Goal: Answer question/provide support

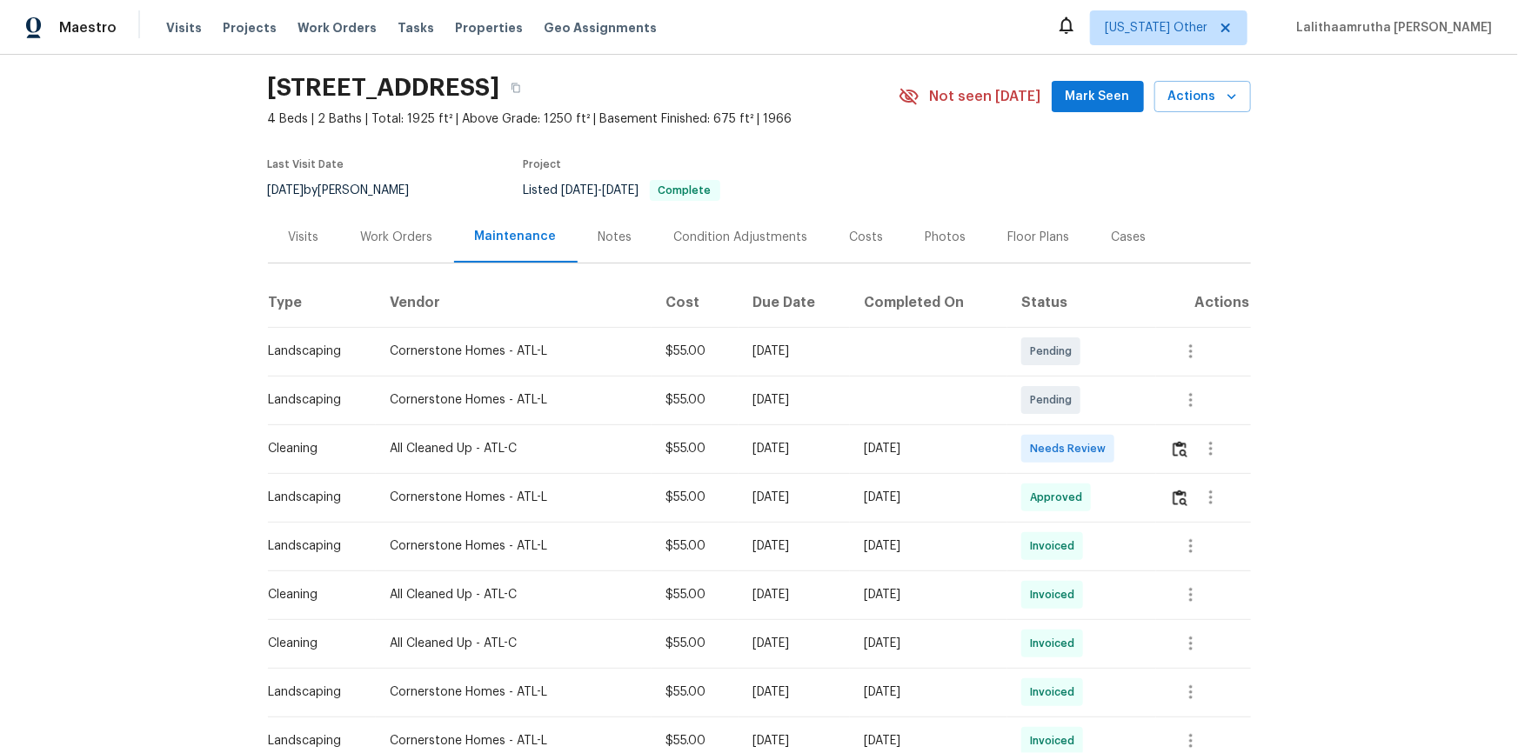
scroll to position [157, 0]
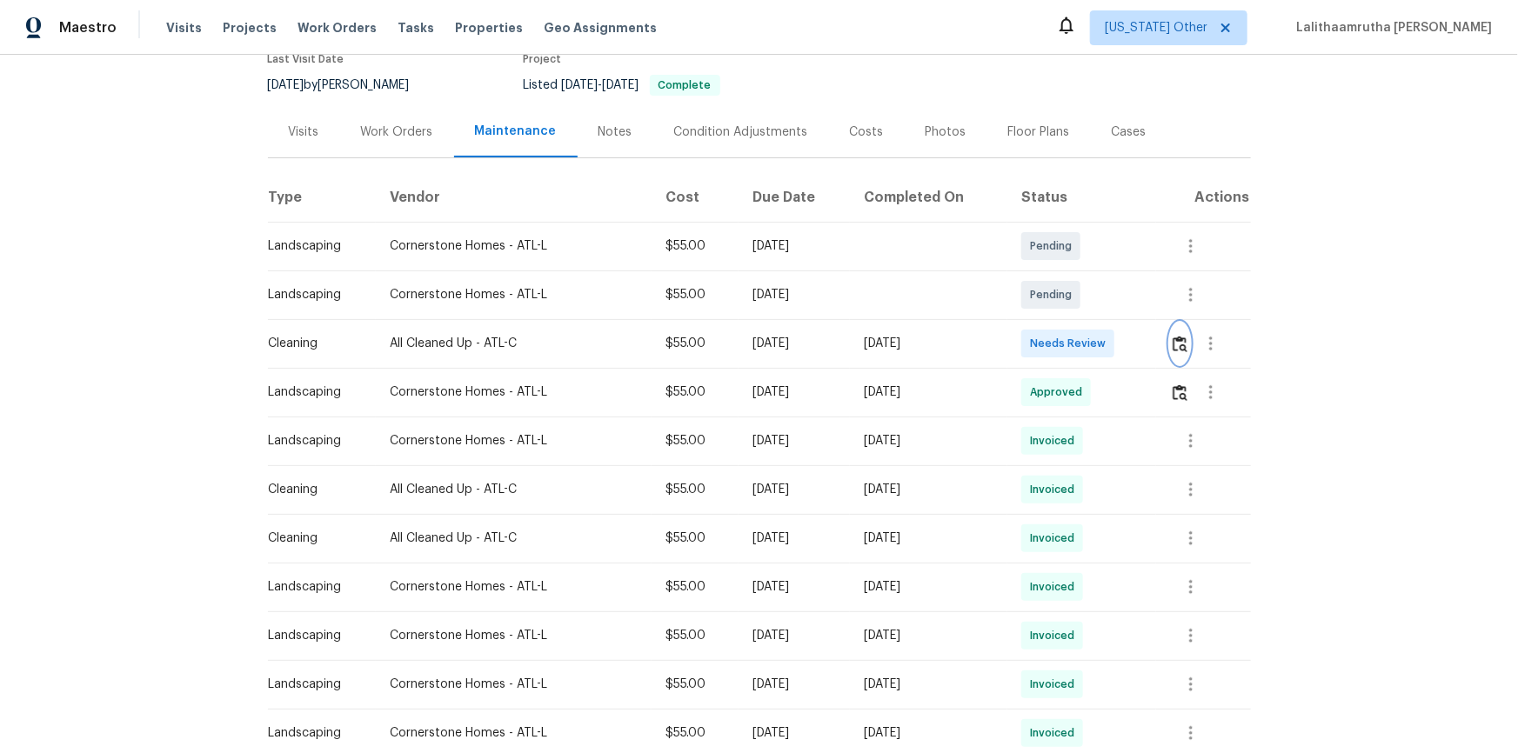
click at [1079, 341] on img "button" at bounding box center [1179, 344] width 15 height 17
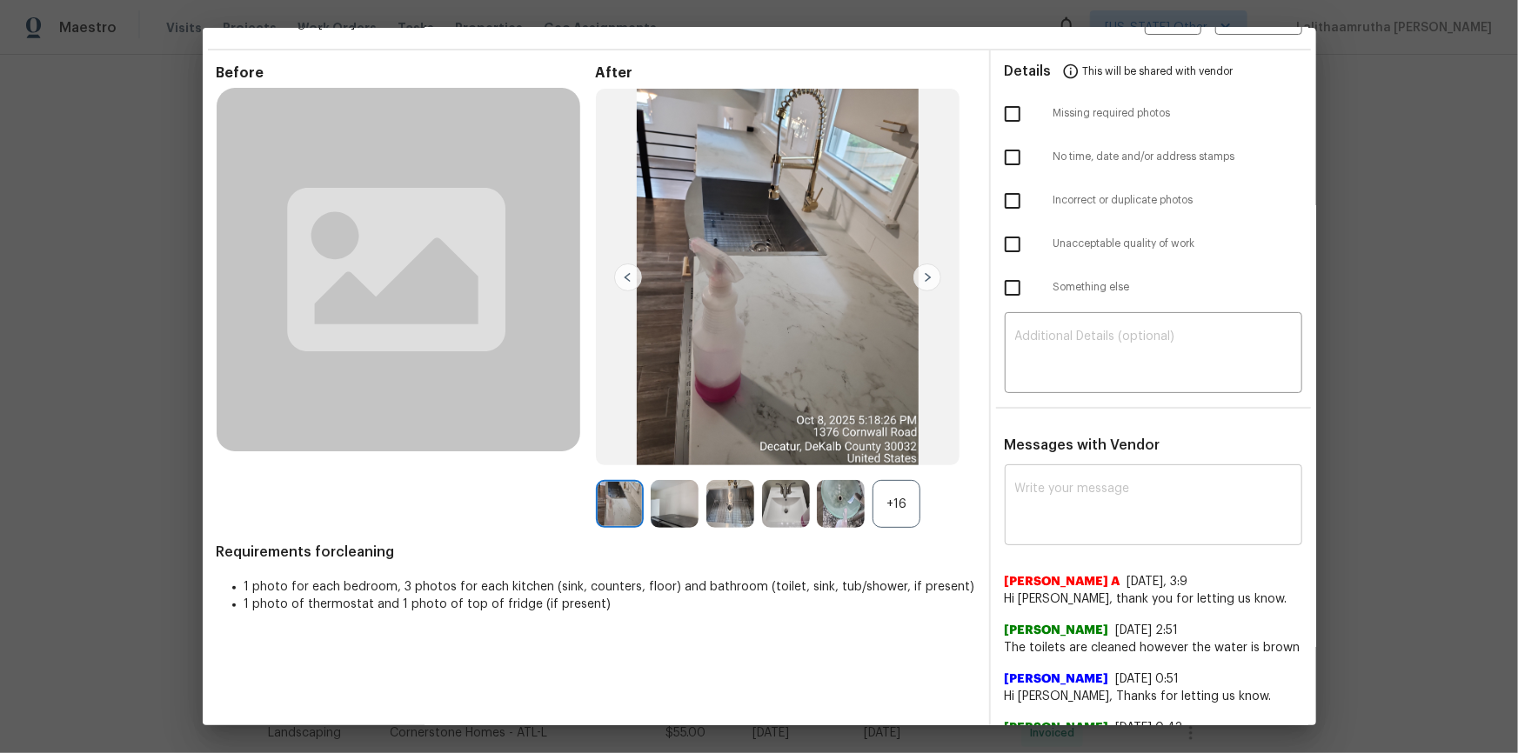
scroll to position [84, 0]
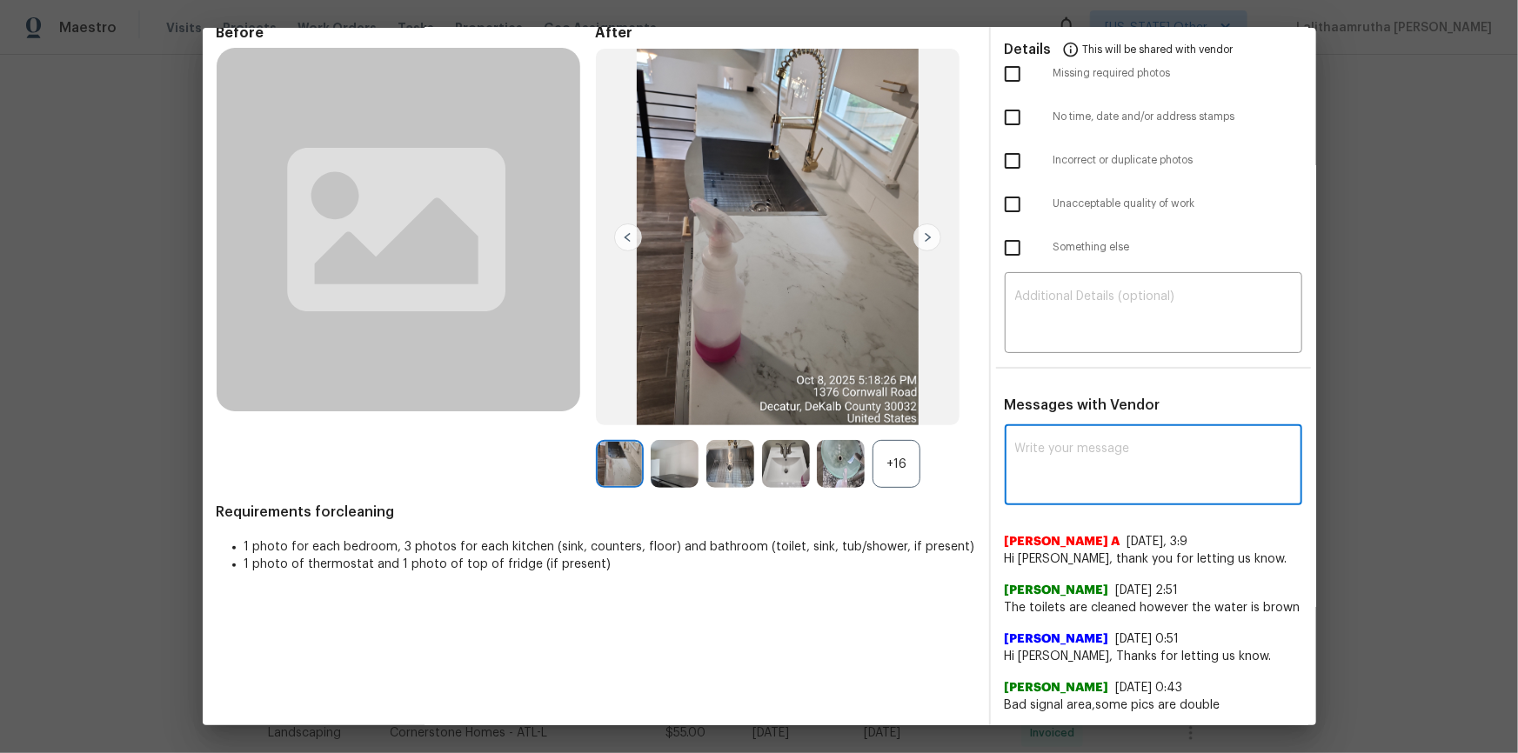
click at [1079, 483] on textarea at bounding box center [1153, 467] width 277 height 49
paste textarea "Maintenance Audit Team: Hello! Unfortunately, this cleaning visit completed on …"
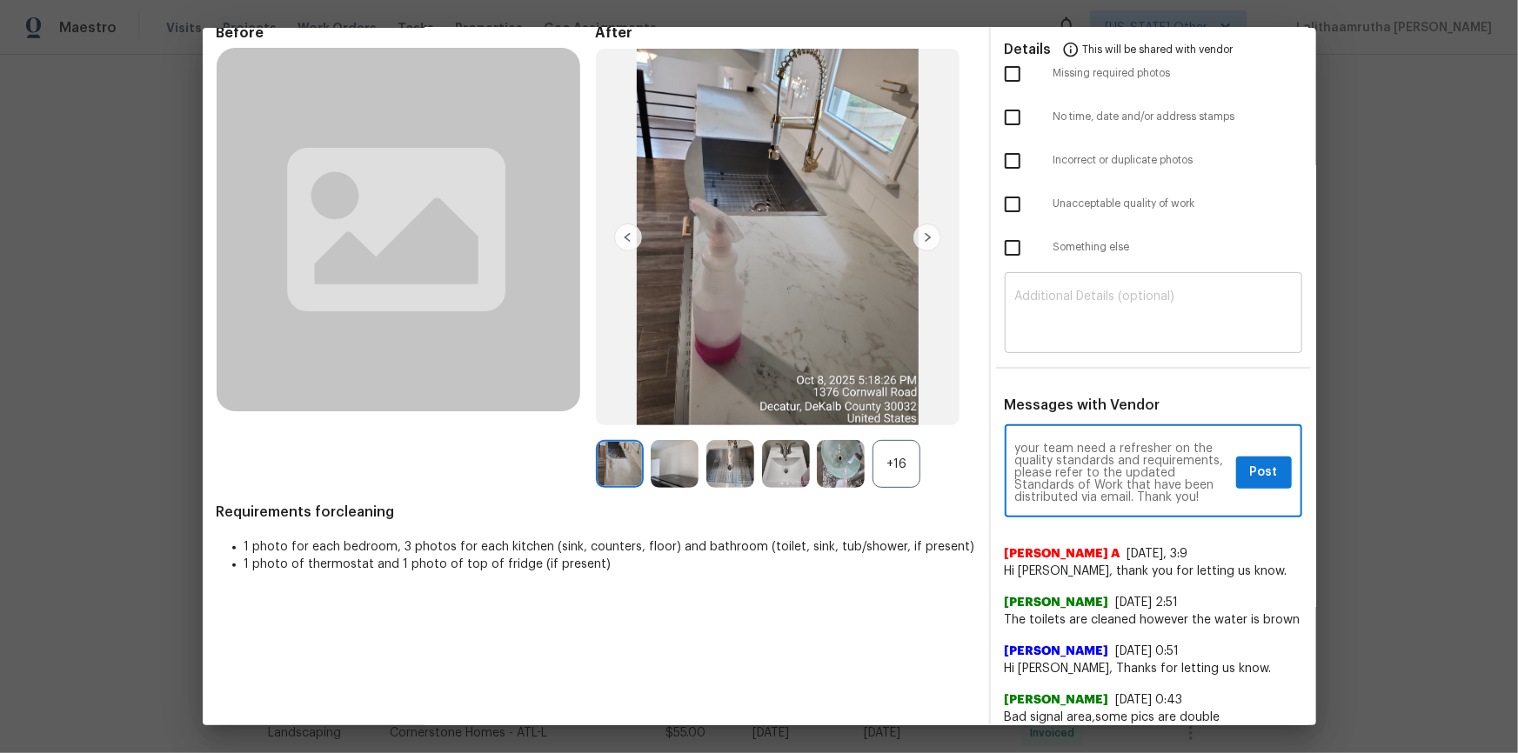
type textarea "Maintenance Audit Team: Hello! Unfortunately, this cleaning visit completed on …"
click at [1079, 284] on div "​" at bounding box center [1153, 315] width 297 height 77
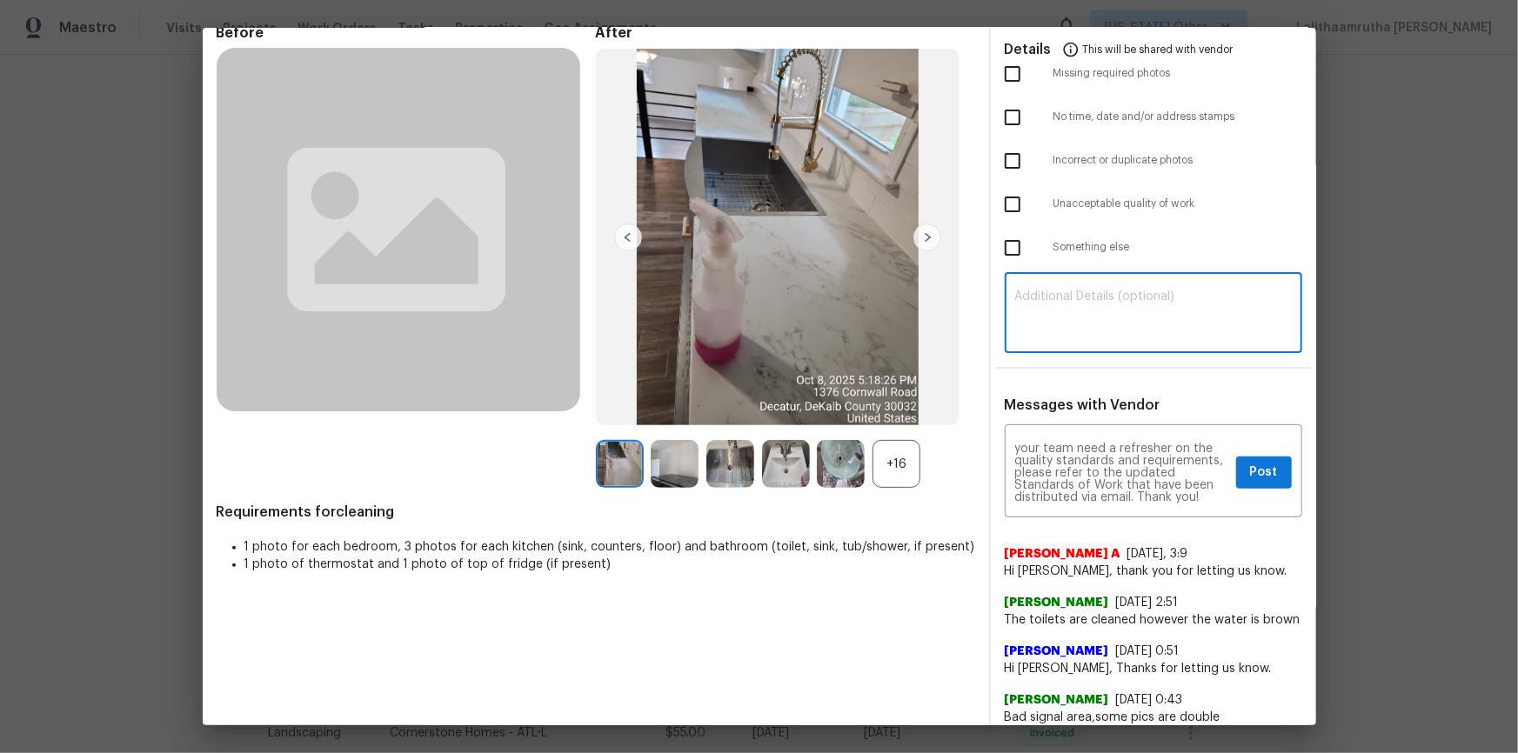
paste textarea "Maintenance Audit Team: Hello! Unfortunately, this cleaning visit completed on …"
type textarea "Maintenance Audit Team: Hello! Unfortunately, this cleaning visit completed on …"
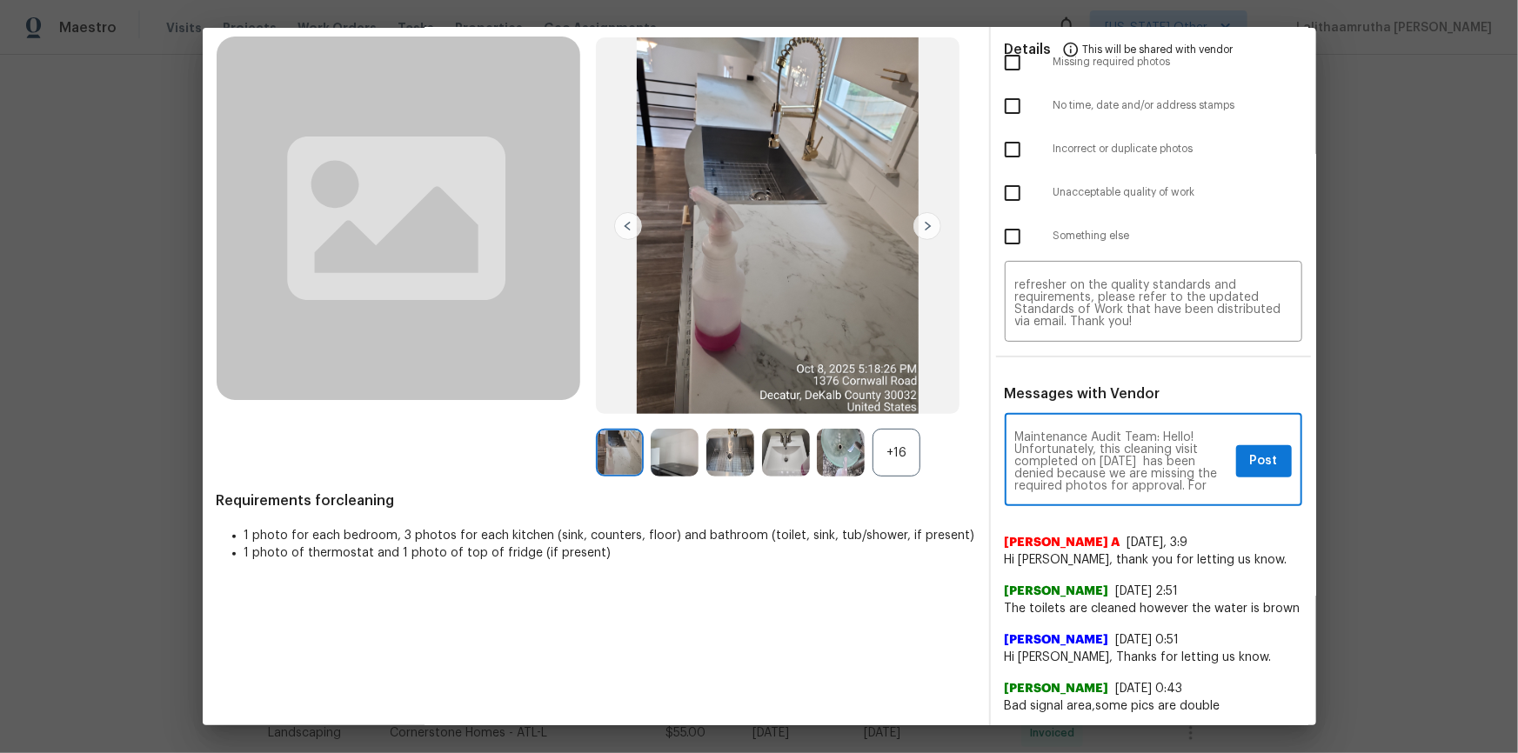
scroll to position [61, 0]
click at [1079, 464] on button "Post" at bounding box center [1264, 461] width 56 height 32
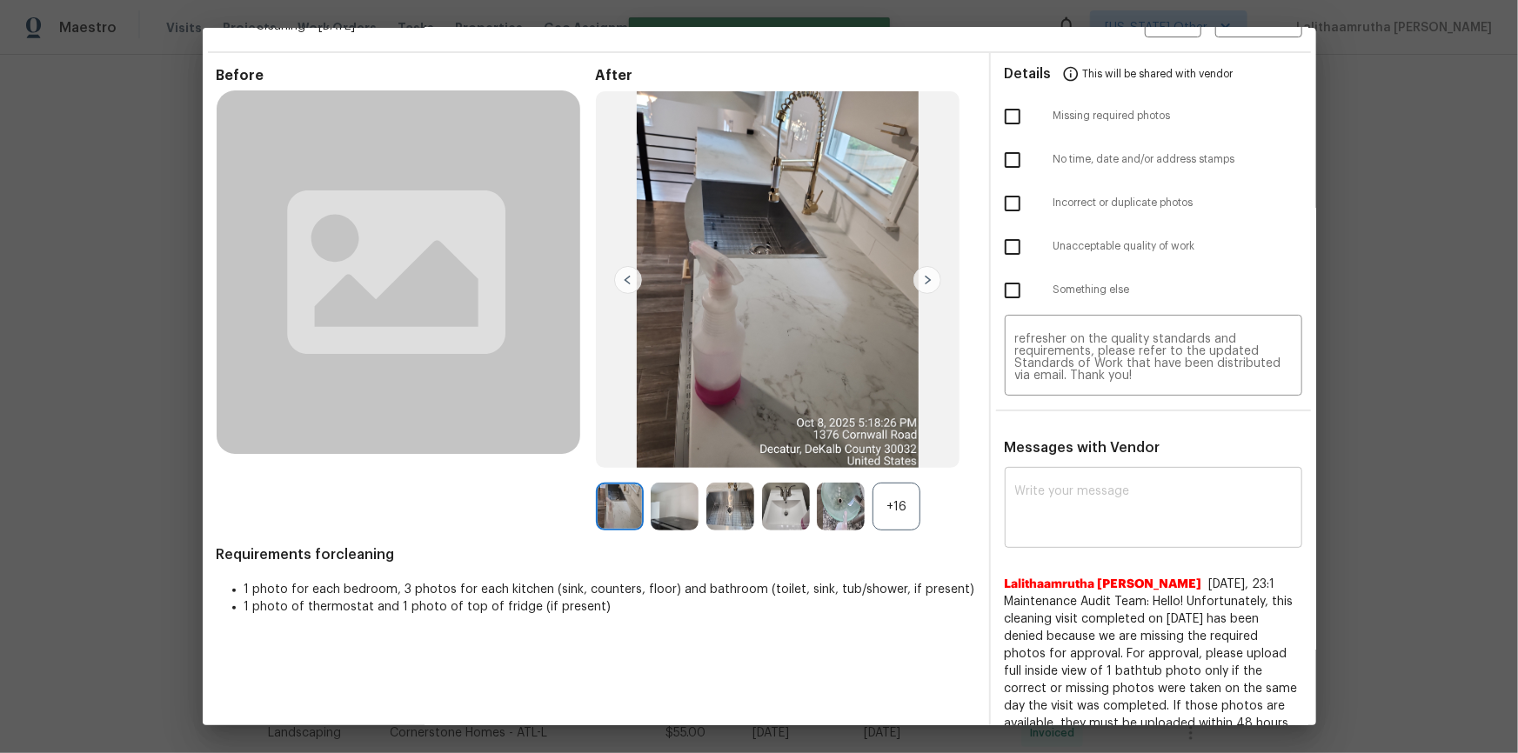
scroll to position [0, 0]
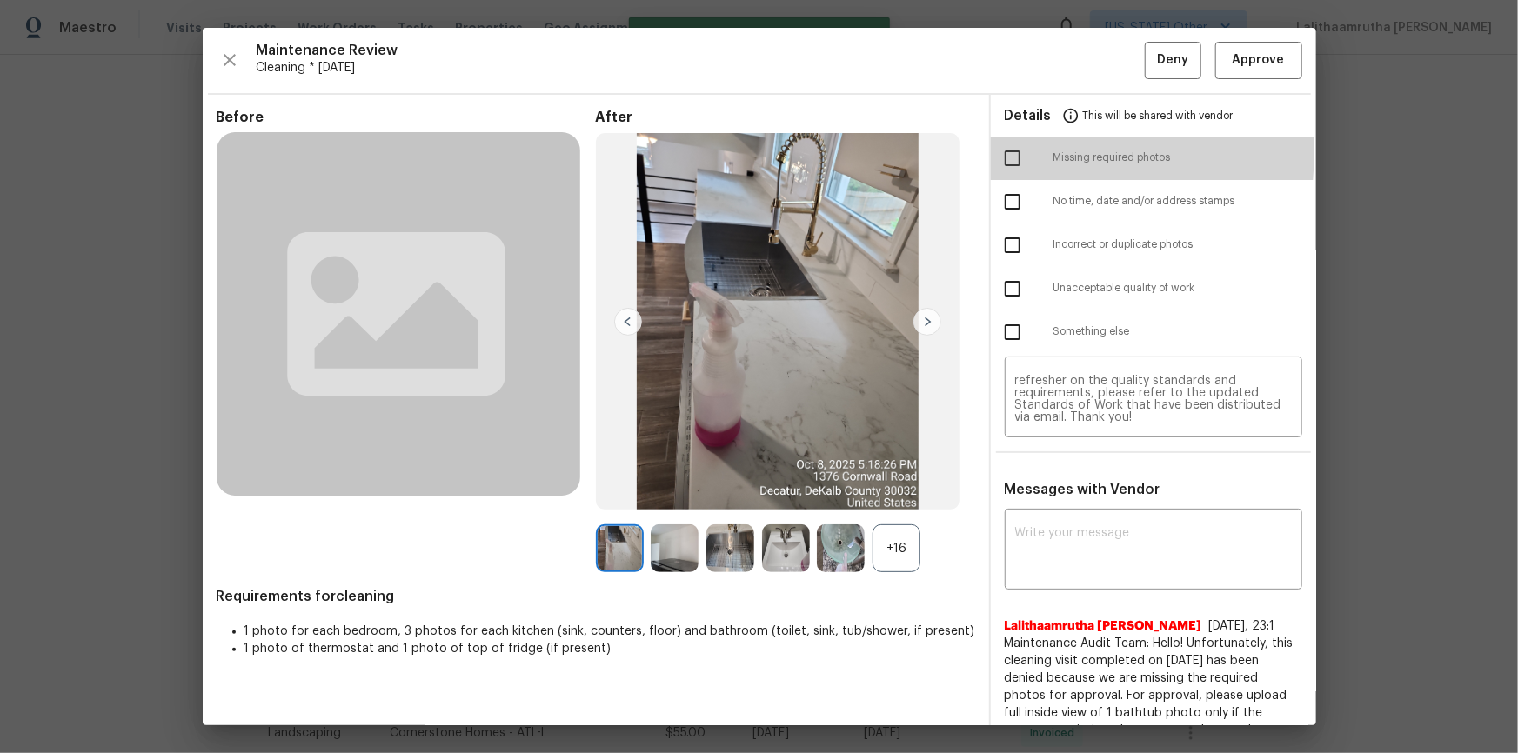
click at [1012, 153] on input "checkbox" at bounding box center [1012, 158] width 37 height 37
checkbox input "true"
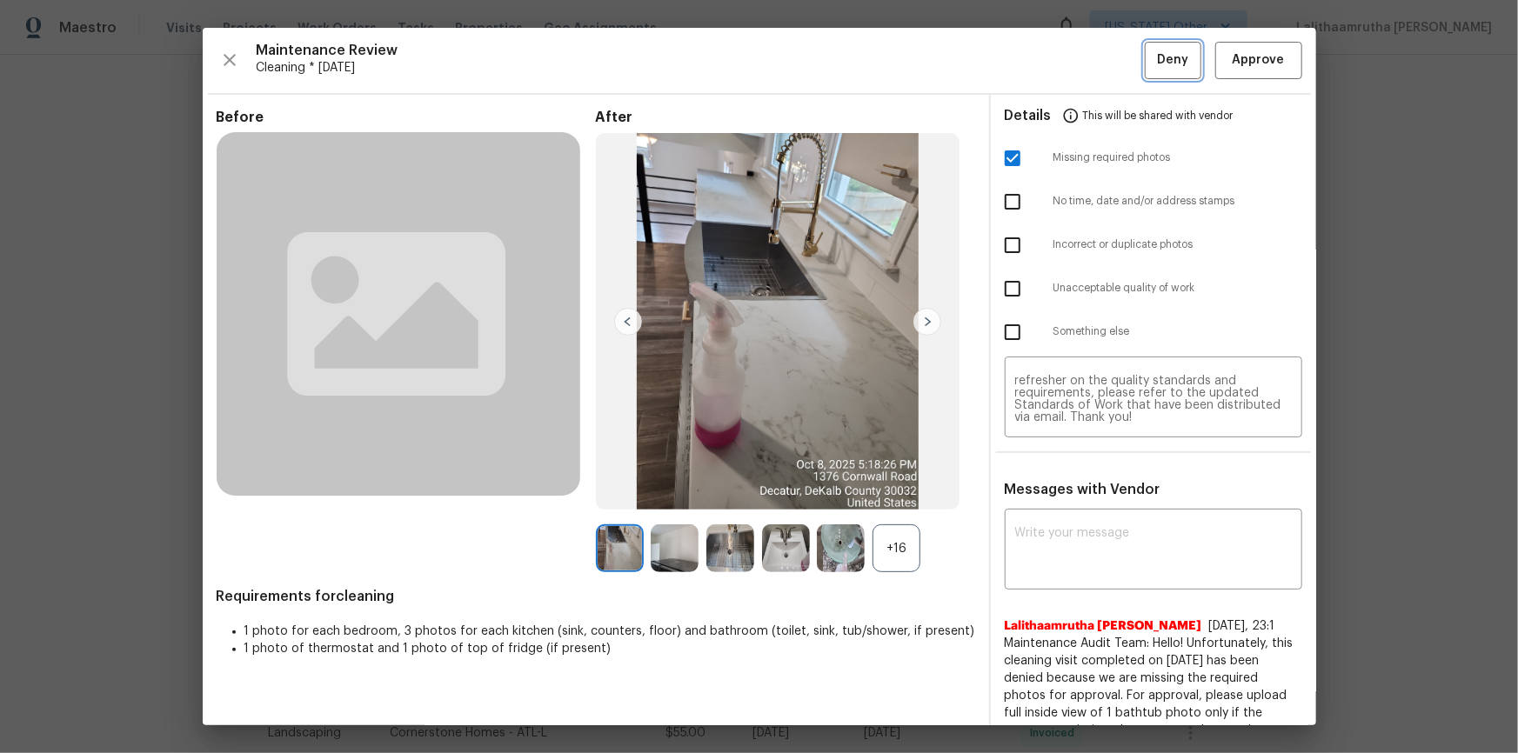
click at [1079, 60] on span "Deny" at bounding box center [1172, 61] width 31 height 22
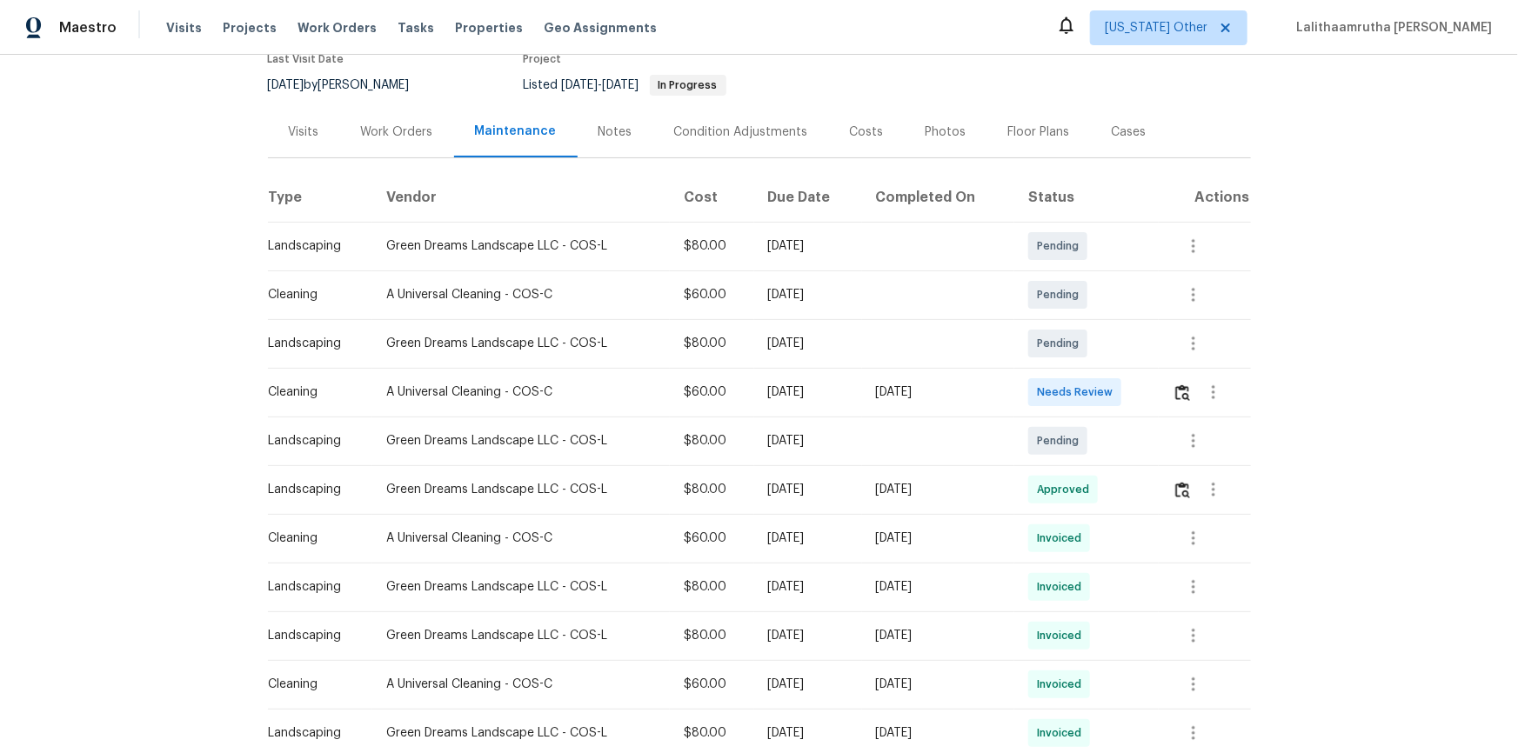
scroll to position [316, 0]
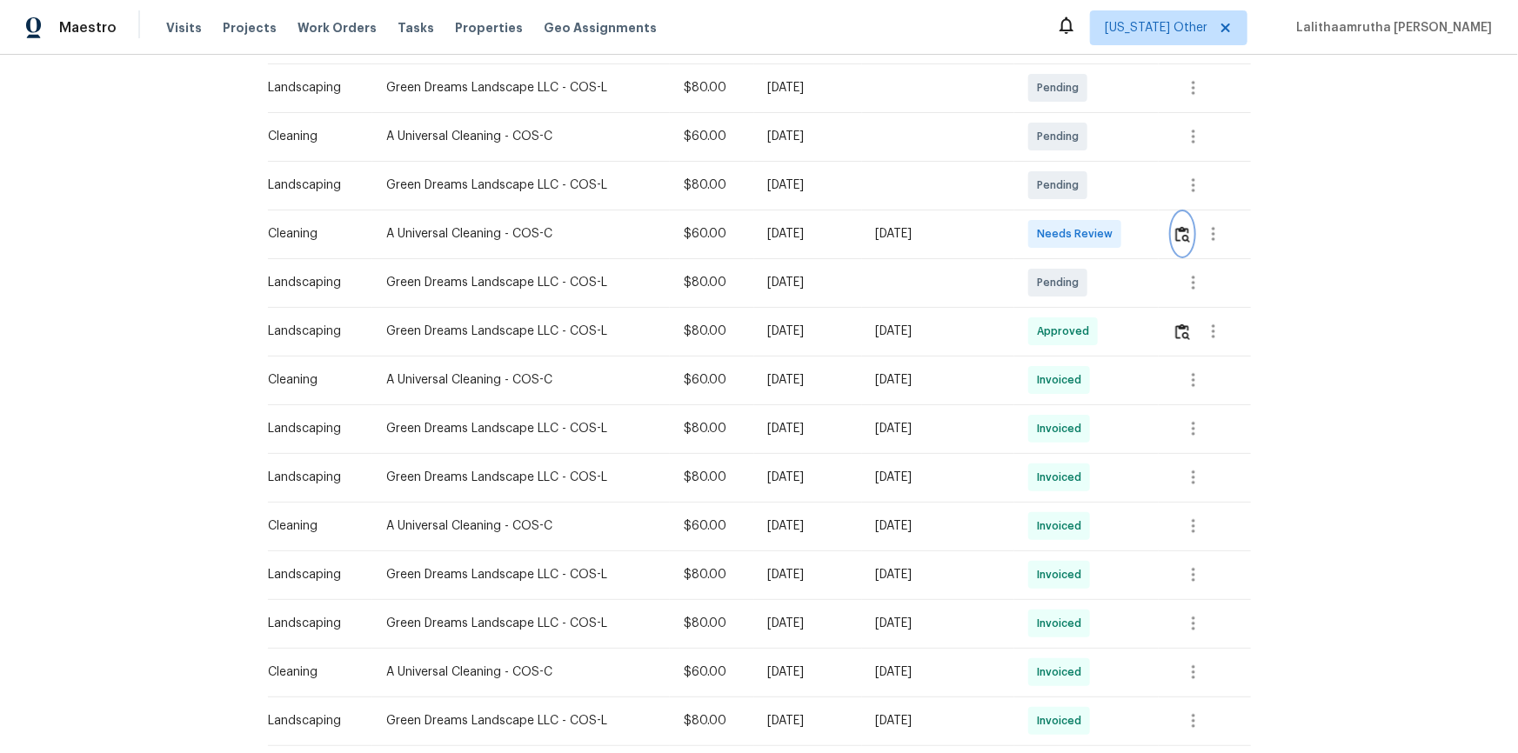
click at [1079, 228] on img "button" at bounding box center [1182, 234] width 15 height 17
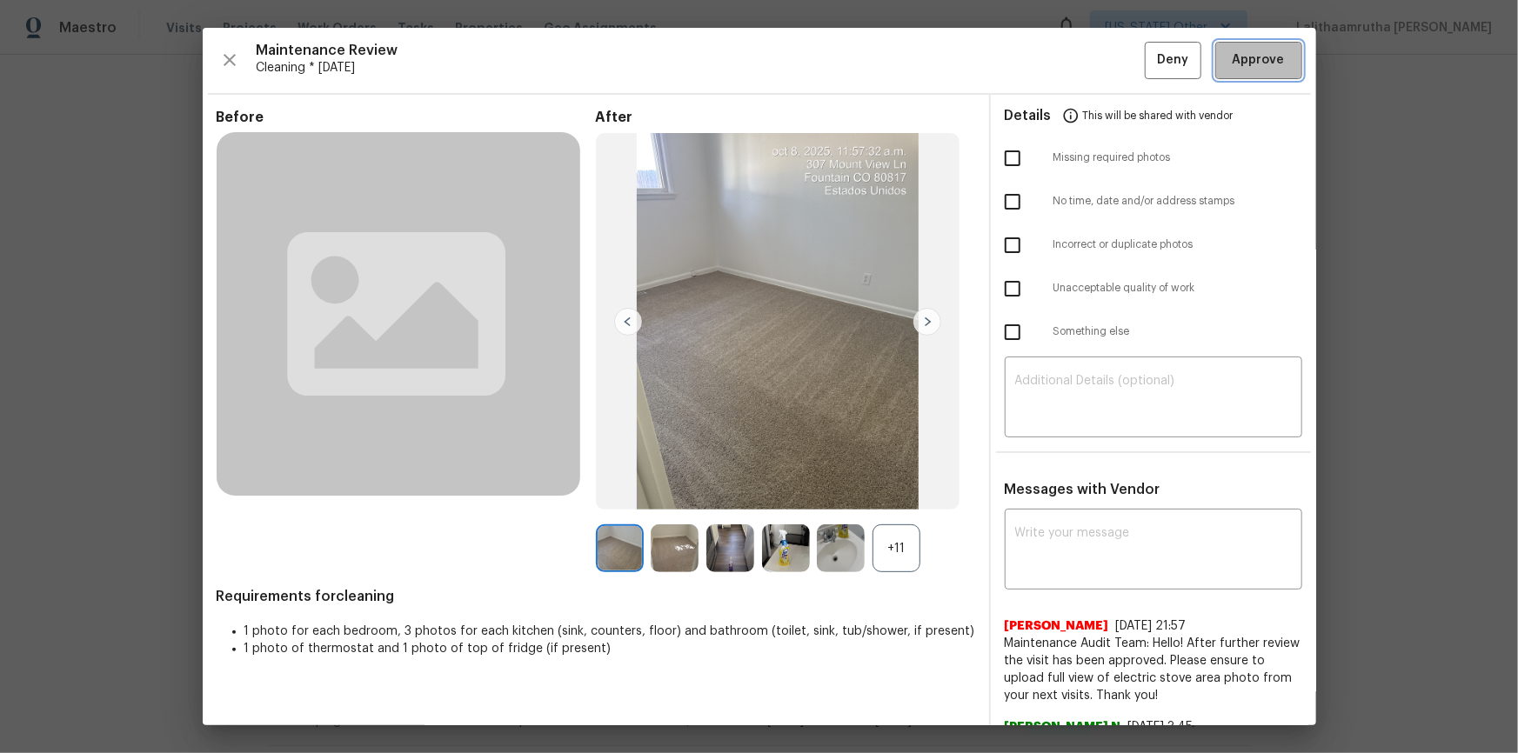
click at [1079, 51] on span "Approve" at bounding box center [1258, 61] width 52 height 22
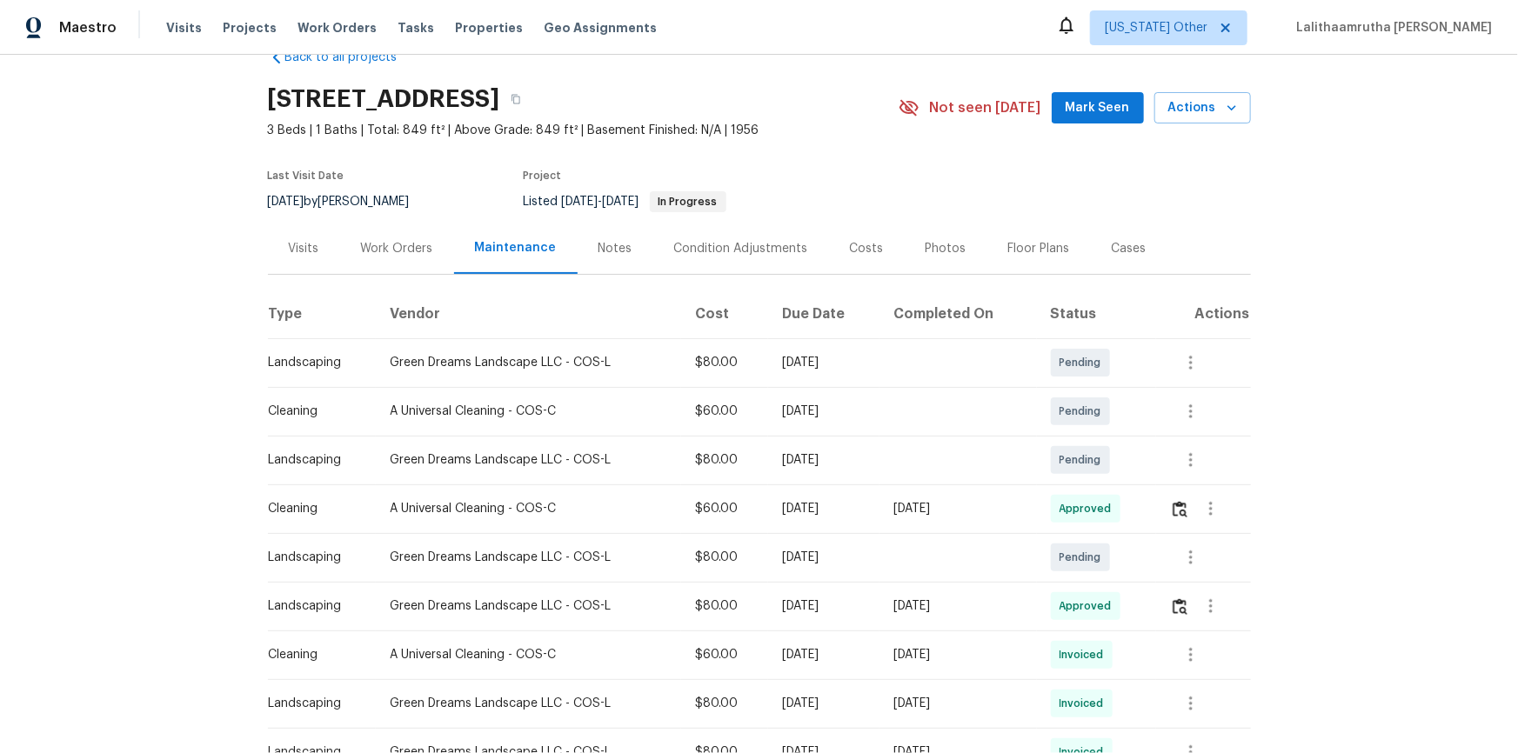
scroll to position [0, 0]
